Goal: Task Accomplishment & Management: Use online tool/utility

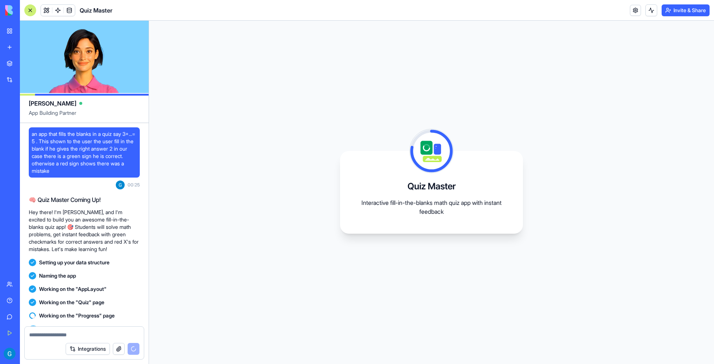
drag, startPoint x: 32, startPoint y: 133, endPoint x: 74, endPoint y: 174, distance: 58.7
click at [74, 174] on span "an app that fills the blanks in a quiz say 3+...= 5 . This shown to the user th…" at bounding box center [84, 152] width 105 height 44
copy span "an app that fills the blanks in a quiz say 3+...= 5 . This shown to the user th…"
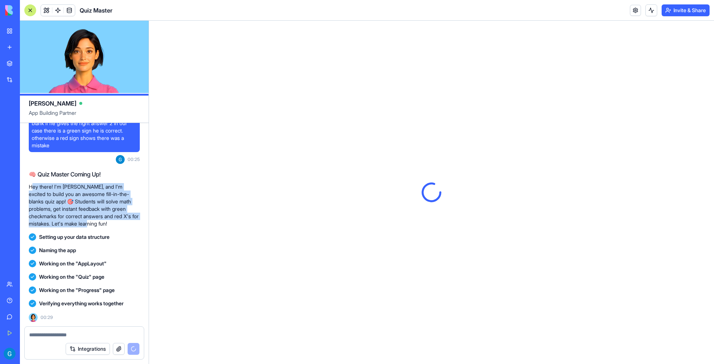
drag, startPoint x: 31, startPoint y: 186, endPoint x: 89, endPoint y: 224, distance: 69.2
click at [89, 224] on p "Hey there! I'm [PERSON_NAME], and I'm excited to build you an awesome fill-in-t…" at bounding box center [84, 205] width 111 height 44
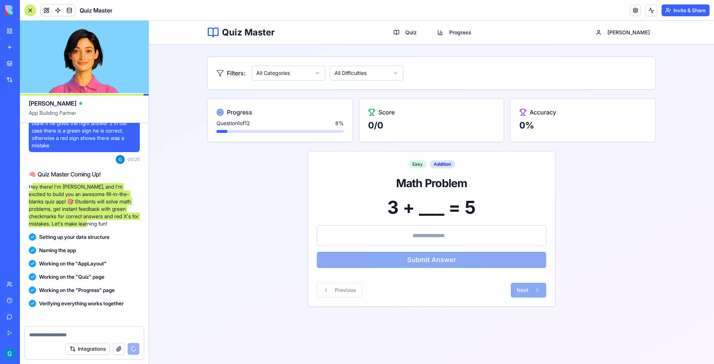
scroll to position [101, 0]
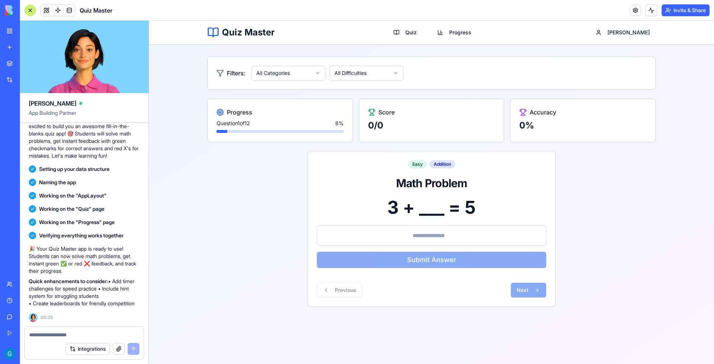
click at [434, 213] on div "3 + ___ = 5" at bounding box center [431, 207] width 229 height 18
click at [316, 70] on html "Quiz Master Quiz Progress [PERSON_NAME]: All Categories All Difficulties Progre…" at bounding box center [431, 192] width 565 height 343
click at [424, 207] on div "3 + ___ = 5" at bounding box center [431, 207] width 229 height 18
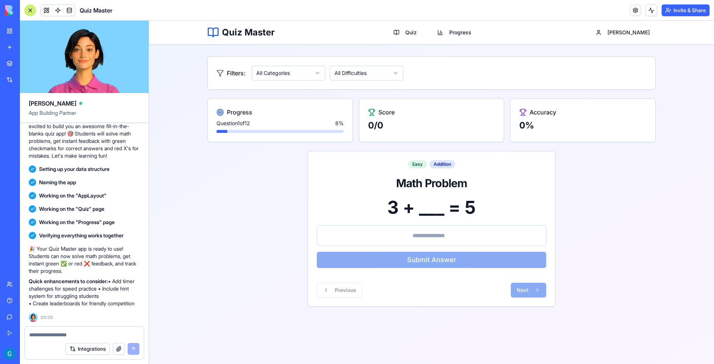
click at [342, 232] on input "number" at bounding box center [431, 235] width 229 height 21
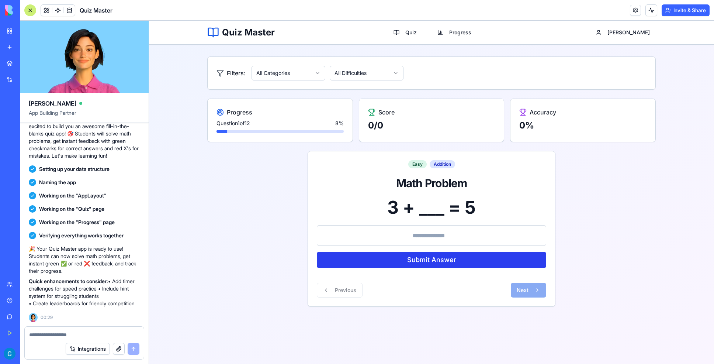
type input "*"
click at [475, 262] on button "Submit Answer" at bounding box center [431, 260] width 229 height 16
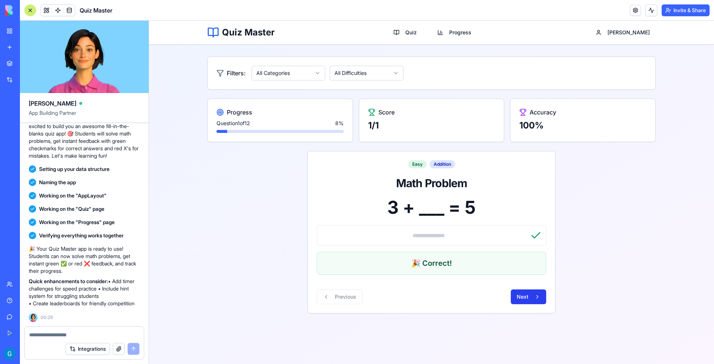
click at [517, 294] on span "Next" at bounding box center [523, 296] width 12 height 7
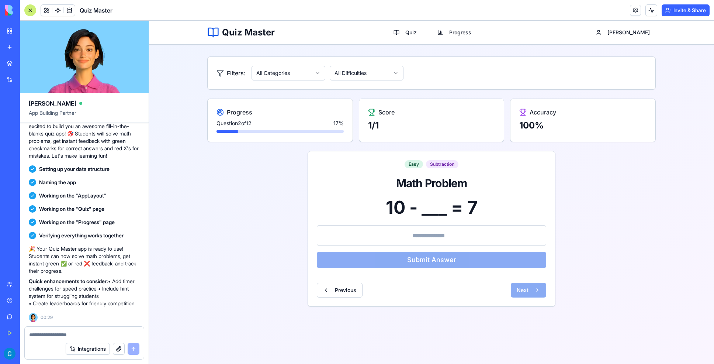
click at [41, 337] on textarea at bounding box center [84, 334] width 110 height 7
type textarea "*"
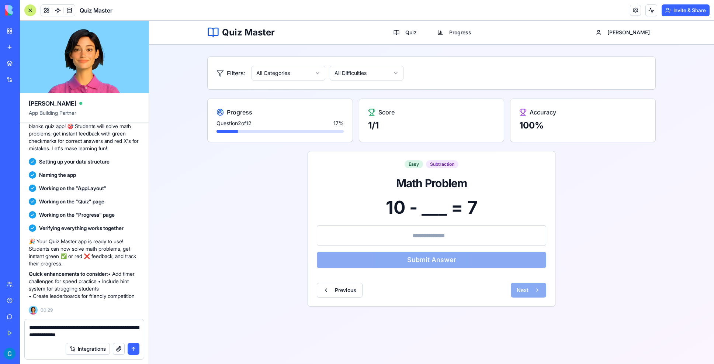
type textarea "**********"
click at [134, 351] on button "submit" at bounding box center [134, 349] width 12 height 12
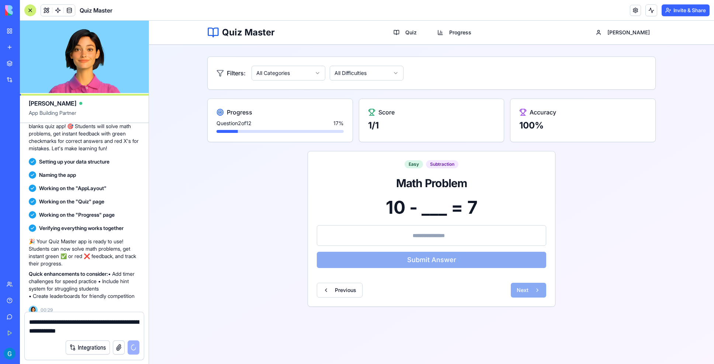
scroll to position [136, 0]
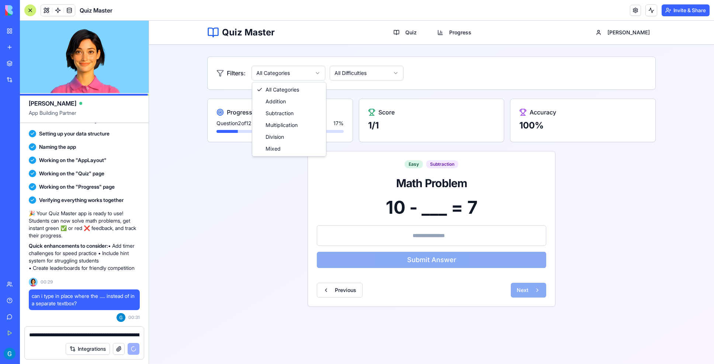
click at [318, 73] on html "Quiz Master Quiz Progress [PERSON_NAME]: All Categories All Difficulties Progre…" at bounding box center [431, 192] width 565 height 343
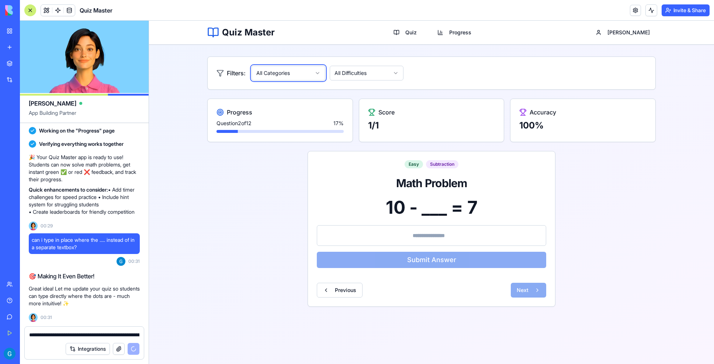
click at [318, 73] on html "Quiz Master Quiz Progress [PERSON_NAME]: All Categories All Difficulties Progre…" at bounding box center [431, 192] width 565 height 343
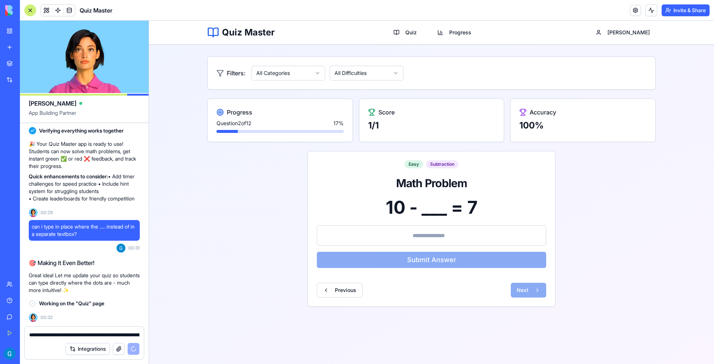
scroll to position [219, 0]
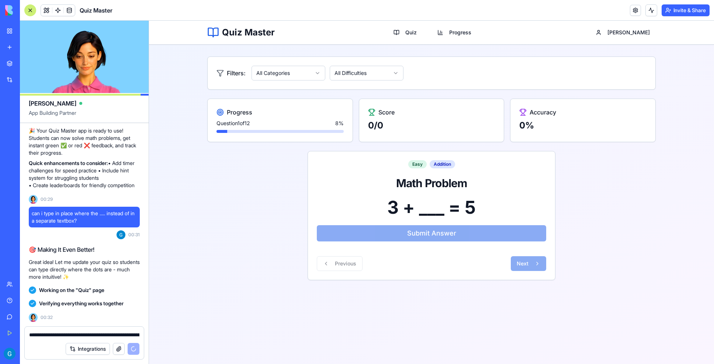
click at [428, 209] on div "3 + ___ = 5" at bounding box center [431, 207] width 229 height 18
click at [429, 212] on div "3 + ___ = 5" at bounding box center [431, 207] width 229 height 18
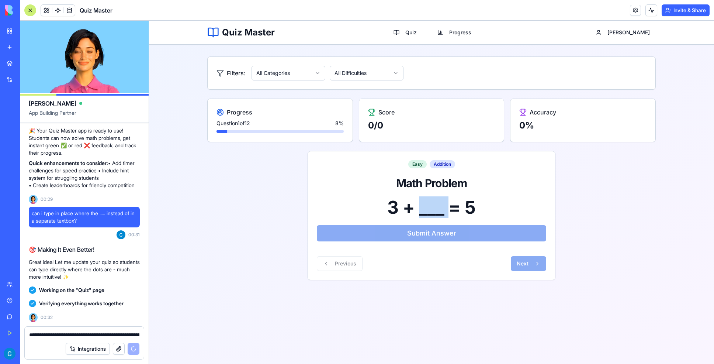
click at [429, 212] on div "3 + ___ = 5" at bounding box center [431, 207] width 229 height 18
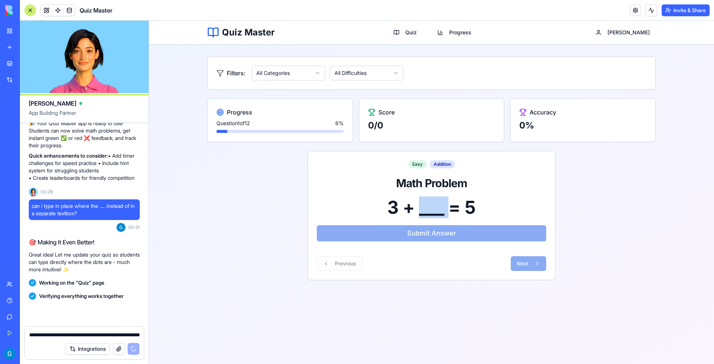
scroll to position [287, 0]
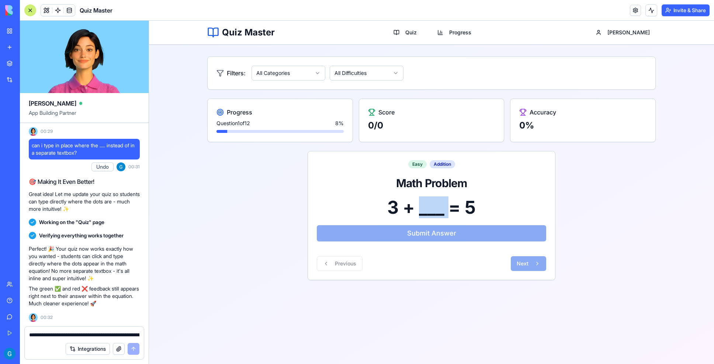
click at [432, 208] on div "3 + ___ = 5" at bounding box center [431, 207] width 229 height 18
click at [505, 212] on div "3 + ___ = 5" at bounding box center [431, 207] width 229 height 18
click at [429, 209] on div "3 + ___ = 5" at bounding box center [431, 207] width 229 height 18
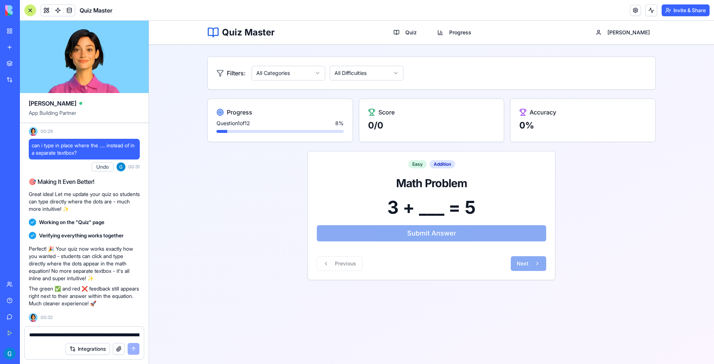
click at [429, 209] on div "3 + ___ = 5" at bounding box center [431, 207] width 229 height 18
click at [52, 338] on div "Integrations" at bounding box center [84, 348] width 119 height 21
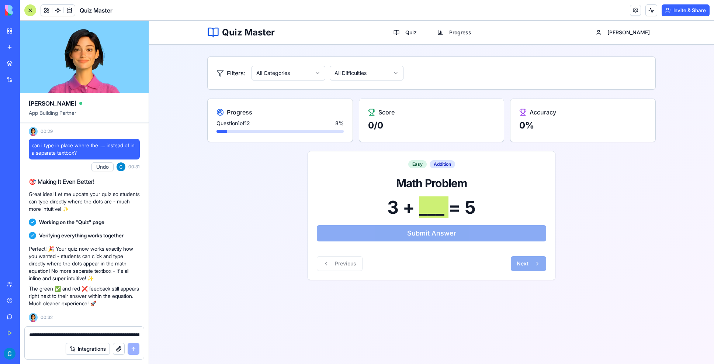
click at [53, 333] on textarea "**********" at bounding box center [84, 334] width 110 height 7
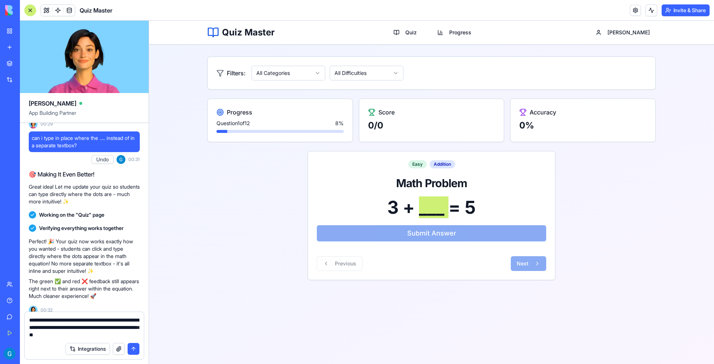
type textarea "**********"
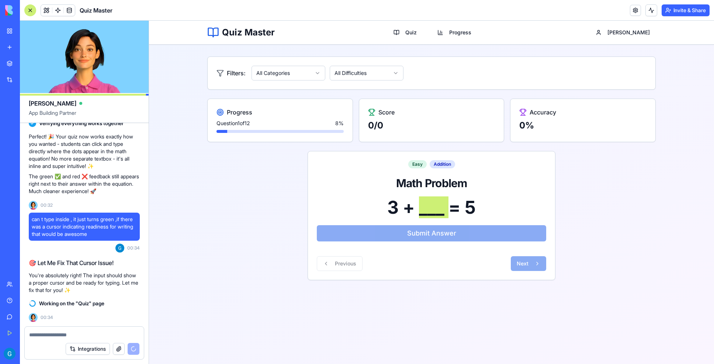
scroll to position [412, 0]
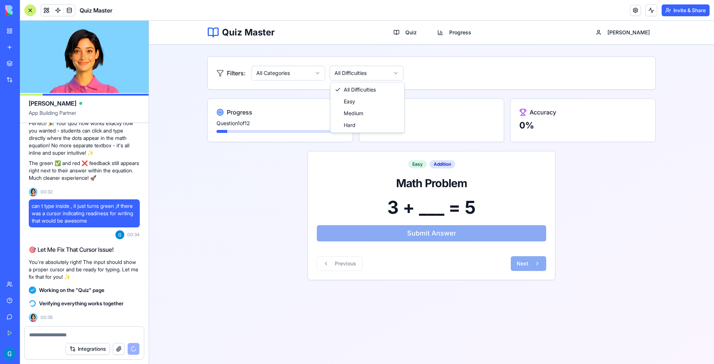
click at [395, 74] on html "Quiz Master Quiz Progress [PERSON_NAME]: All Categories All Difficulties Progre…" at bounding box center [431, 192] width 565 height 343
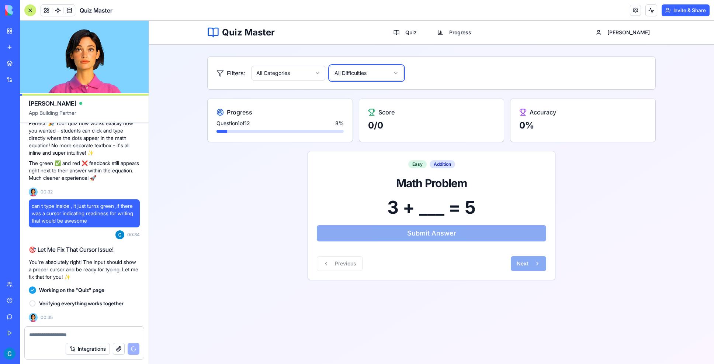
click at [395, 74] on html "Quiz Master Quiz Progress [PERSON_NAME]: All Categories All Difficulties Progre…" at bounding box center [431, 192] width 565 height 343
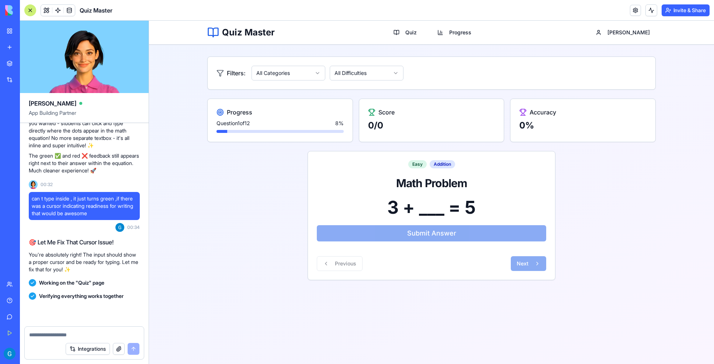
scroll to position [480, 0]
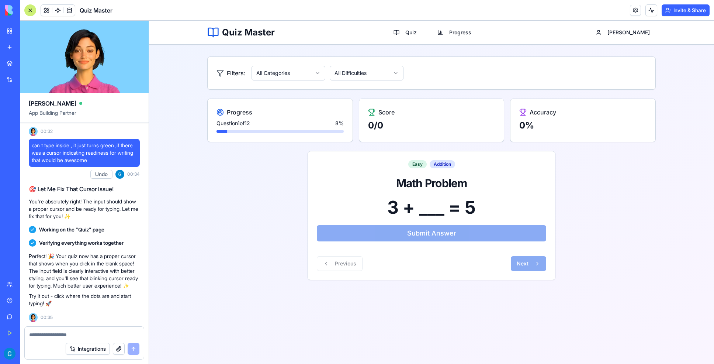
click at [427, 208] on div "3 + ___ = 5" at bounding box center [431, 207] width 229 height 18
click at [423, 209] on div "3 + ___ = 5" at bounding box center [431, 207] width 229 height 18
click at [437, 209] on div "3 + ___ = 5" at bounding box center [431, 207] width 229 height 18
click at [60, 332] on textarea at bounding box center [84, 334] width 110 height 7
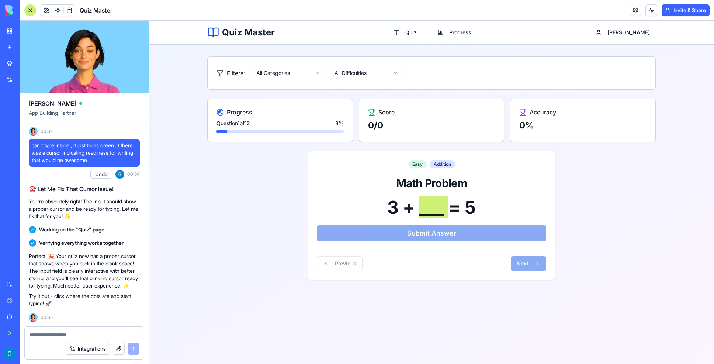
click at [55, 333] on textarea at bounding box center [84, 334] width 110 height 7
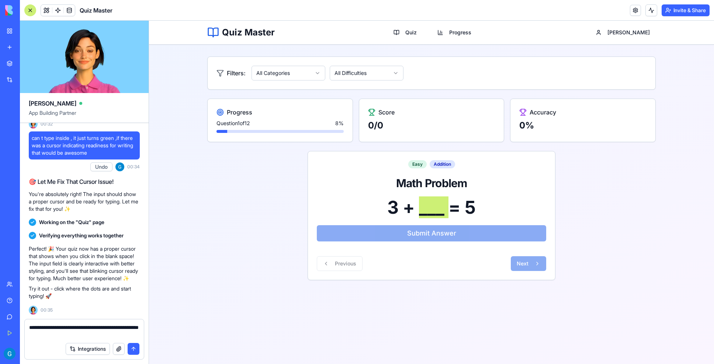
type textarea "**********"
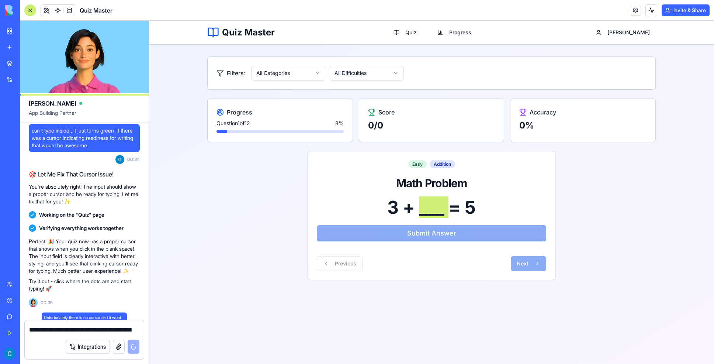
scroll to position [515, 0]
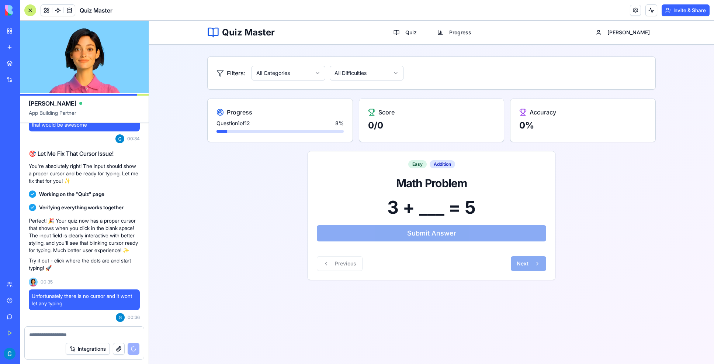
click at [403, 267] on div "Previous Next" at bounding box center [431, 260] width 229 height 21
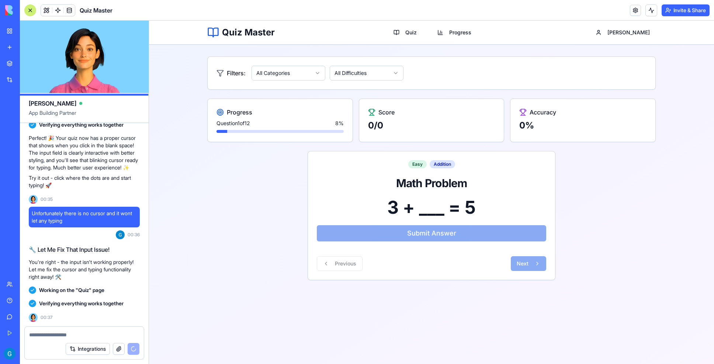
scroll to position [658, 0]
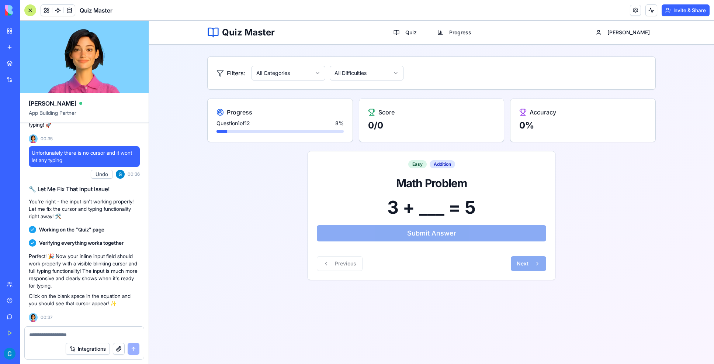
click at [425, 207] on div "3 + ___ = 5" at bounding box center [431, 207] width 229 height 18
click at [428, 208] on div "3 + ___ = 5" at bounding box center [431, 207] width 229 height 18
click at [60, 332] on textarea at bounding box center [84, 334] width 110 height 7
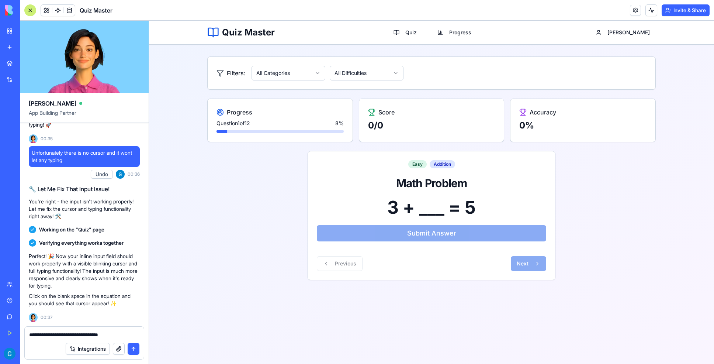
type textarea "**********"
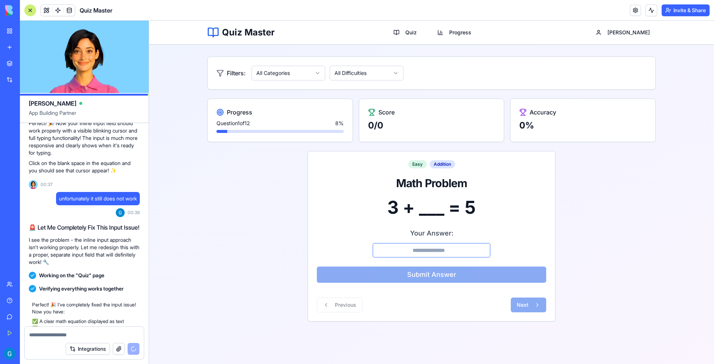
scroll to position [884, 0]
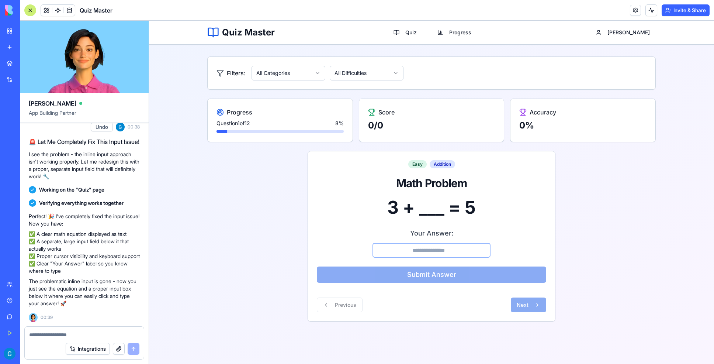
click at [46, 338] on textarea at bounding box center [84, 334] width 110 height 7
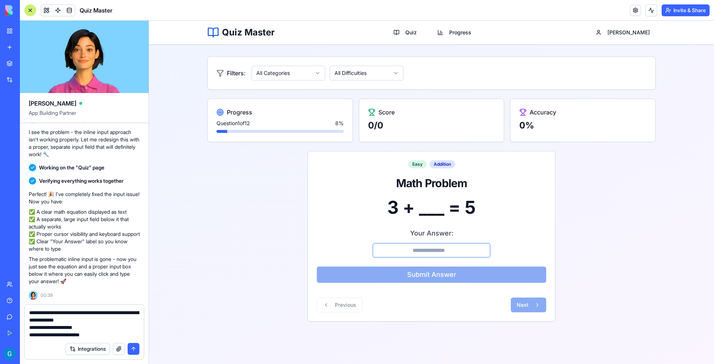
click at [35, 319] on textarea "**********" at bounding box center [84, 324] width 110 height 30
click at [104, 338] on div "Integrations" at bounding box center [84, 348] width 119 height 21
click at [96, 337] on textarea "**********" at bounding box center [84, 324] width 110 height 30
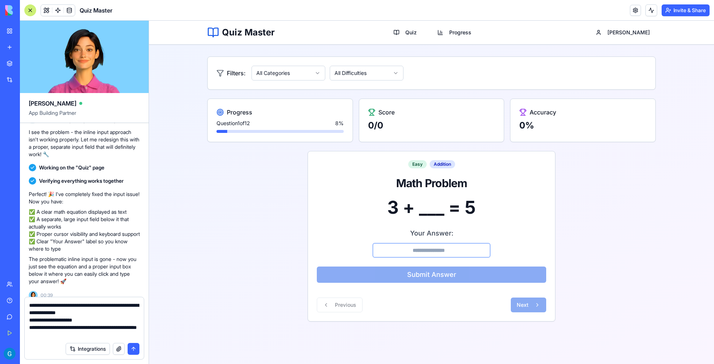
type textarea "**********"
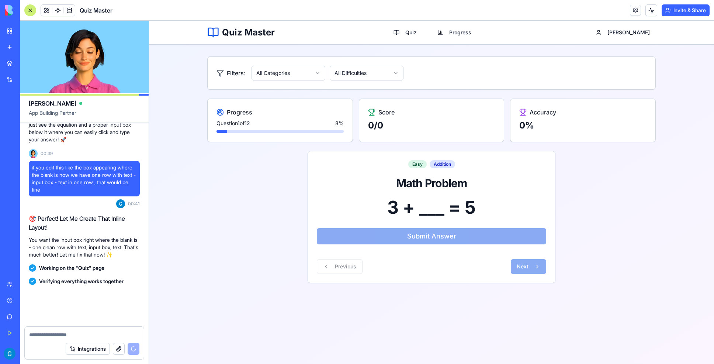
scroll to position [1133, 0]
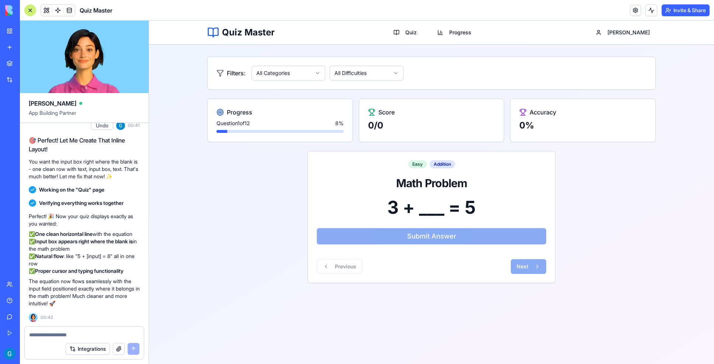
click at [432, 206] on div "3 + ___ = 5" at bounding box center [431, 207] width 229 height 18
click at [430, 210] on div "3 + ___ = 5" at bounding box center [431, 207] width 229 height 18
click at [433, 207] on div "3 + ___ = 5" at bounding box center [431, 207] width 229 height 18
click at [48, 332] on textarea at bounding box center [84, 334] width 110 height 7
click at [439, 208] on div "3 + ___ = 5" at bounding box center [431, 207] width 229 height 18
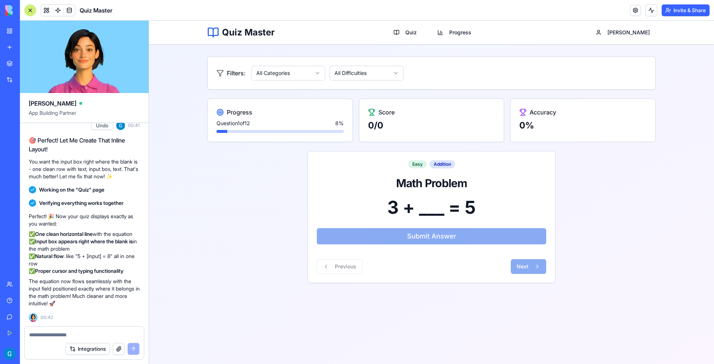
click at [430, 208] on div "3 + ___ = 5" at bounding box center [431, 207] width 229 height 18
click at [46, 332] on textarea at bounding box center [84, 334] width 110 height 7
click at [420, 205] on div "3 + ___ = 5" at bounding box center [431, 207] width 229 height 18
click at [51, 337] on textarea "*****" at bounding box center [84, 334] width 110 height 7
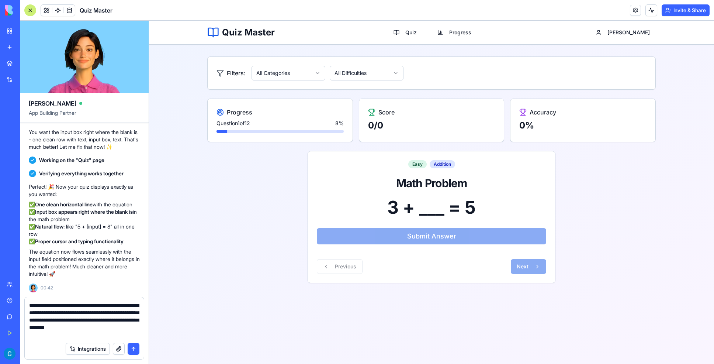
click at [99, 328] on textarea "**********" at bounding box center [84, 319] width 110 height 37
type textarea "**********"
click at [133, 350] on button "submit" at bounding box center [134, 349] width 12 height 12
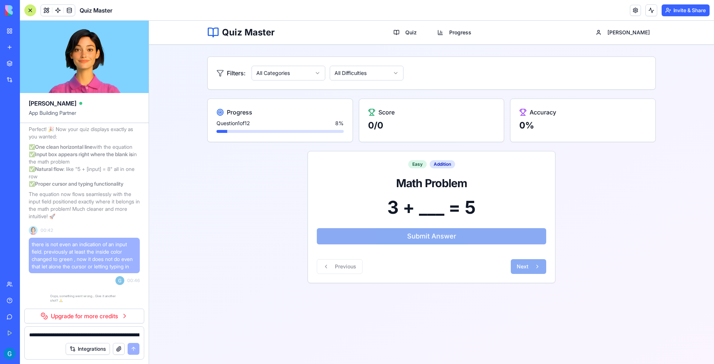
scroll to position [1244, 0]
